Goal: Transaction & Acquisition: Purchase product/service

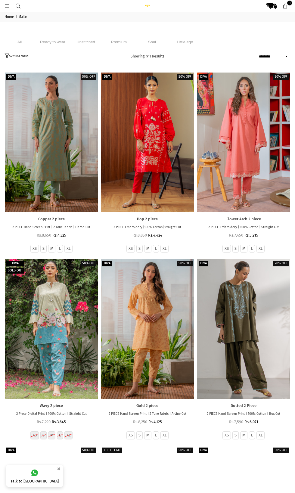
select select "******"
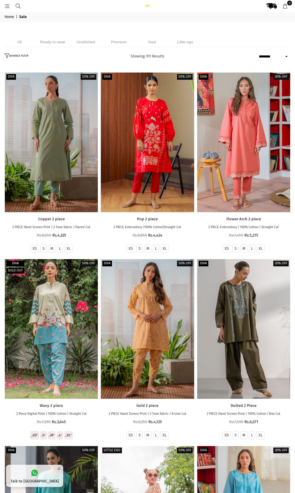
click at [262, 352] on div at bounding box center [243, 329] width 93 height 140
click at [6, 4] on icon at bounding box center [7, 6] width 5 height 5
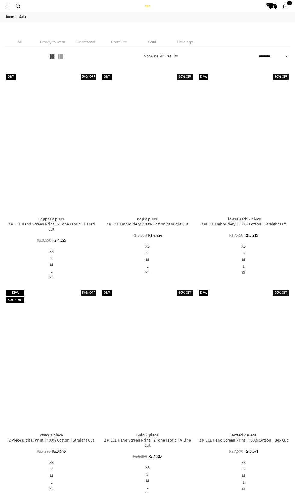
select select "******"
